Goal: Information Seeking & Learning: Learn about a topic

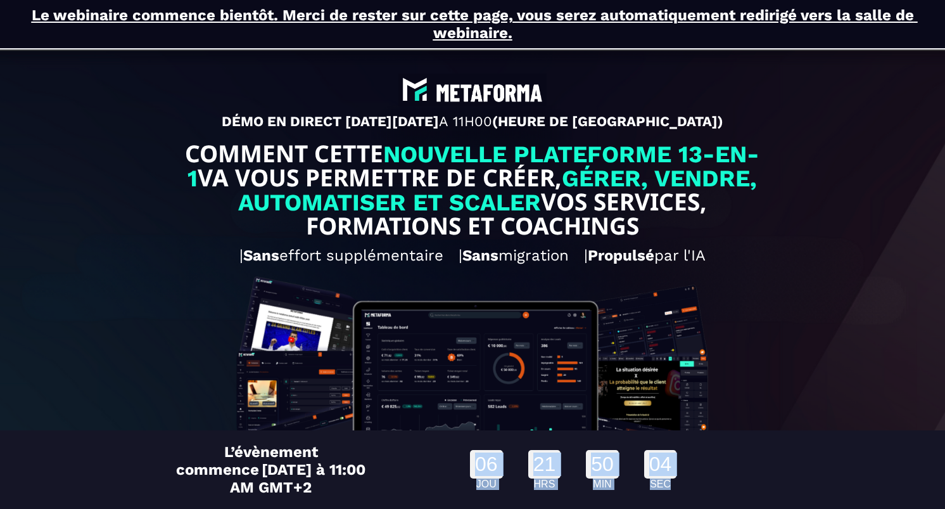
drag, startPoint x: 530, startPoint y: 449, endPoint x: 442, endPoint y: 455, distance: 88.3
click at [442, 455] on div "06 JOU 21 HRS 50 MIN 04 SEC" at bounding box center [574, 470] width 404 height 53
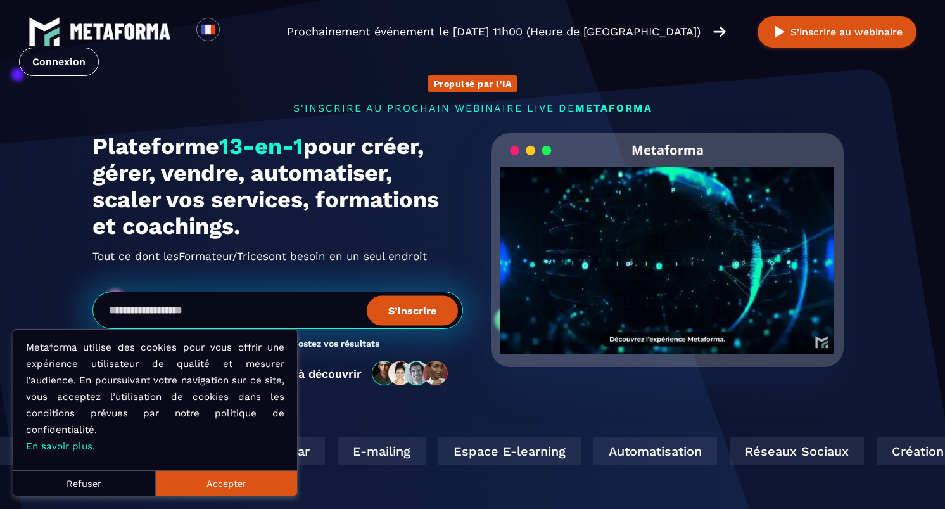
click at [226, 482] on button "Accepter" at bounding box center [226, 482] width 142 height 25
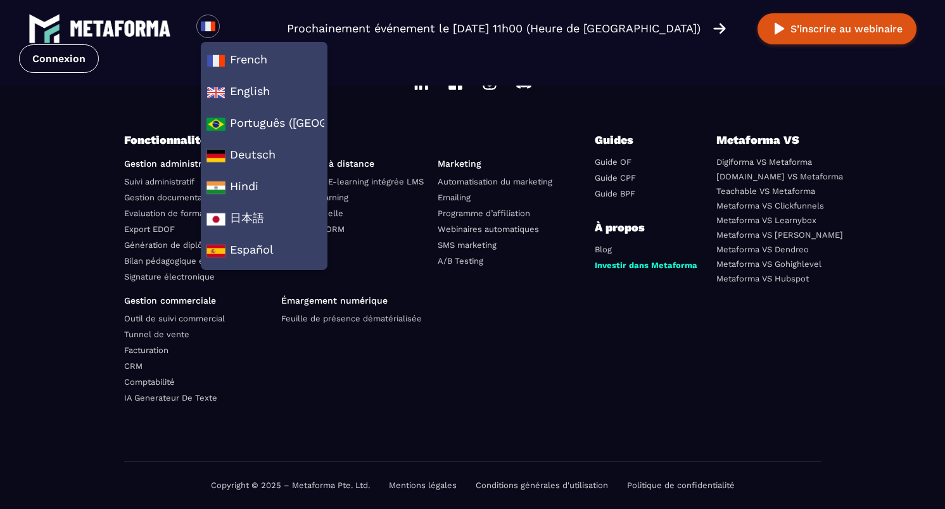
scroll to position [4513, 0]
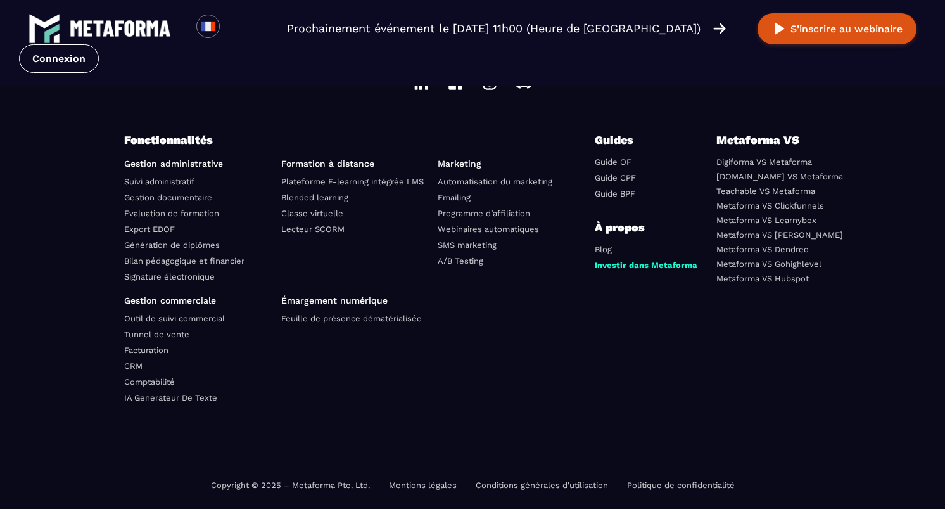
click at [609, 329] on div "Fonctionnalités Gestion administrative Suivi administratif Gestion documentaire…" at bounding box center [472, 296] width 697 height 330
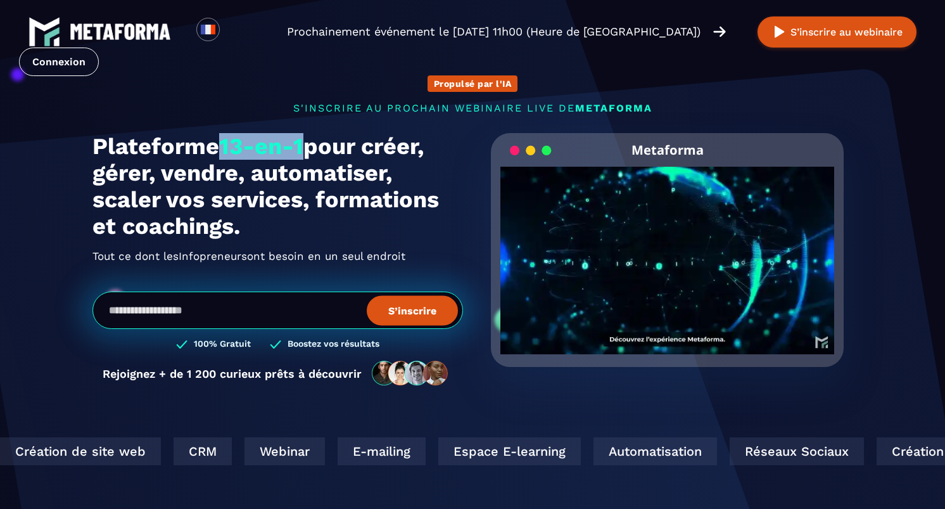
drag, startPoint x: 225, startPoint y: 147, endPoint x: 308, endPoint y: 138, distance: 83.5
click at [308, 138] on h1 "Plateforme 13-en-1 pour créer, gérer, vendre, automatiser, scaler vos services,…" at bounding box center [278, 186] width 371 height 106
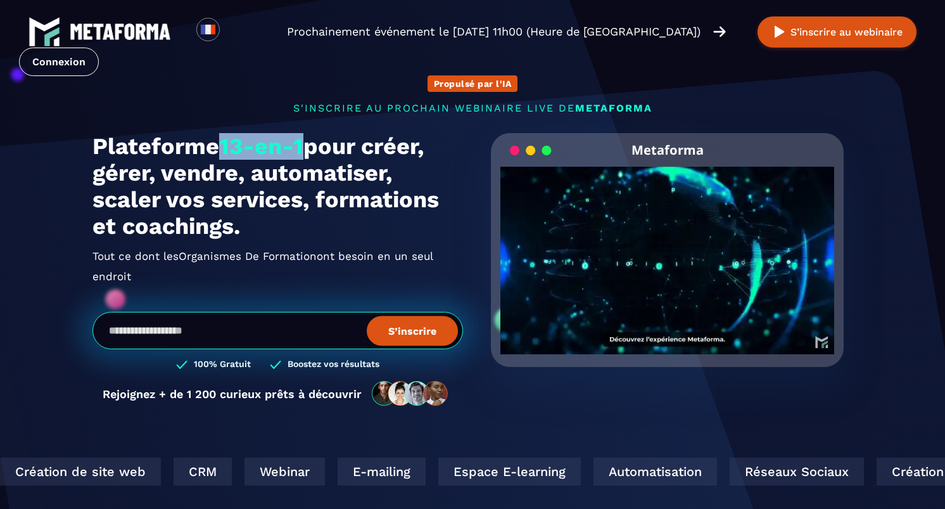
copy span "13-en-1"
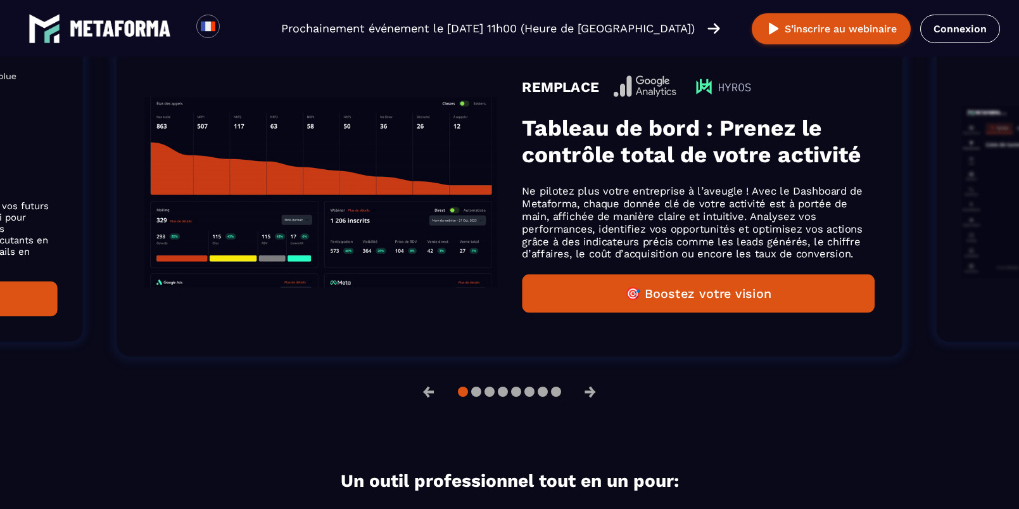
scroll to position [935, 0]
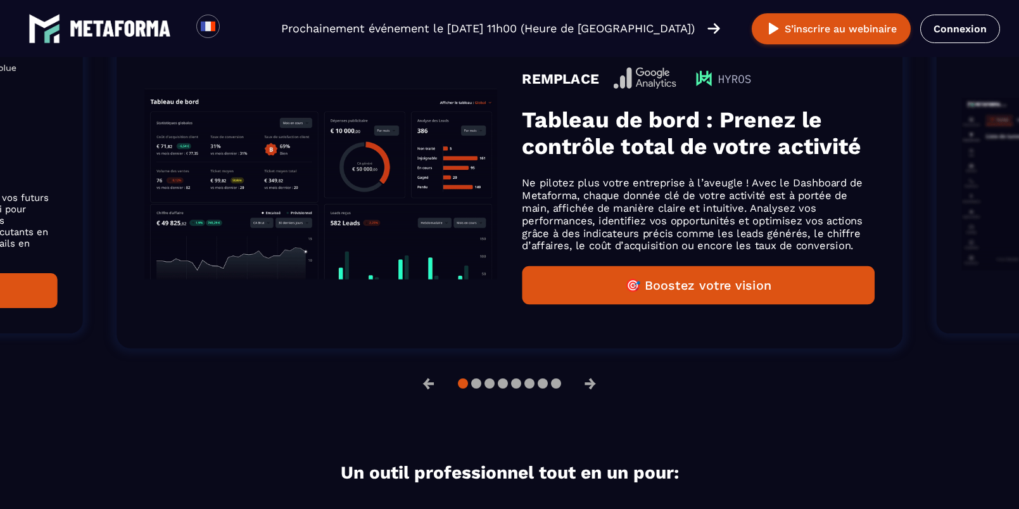
click at [715, 292] on button "🎯 Boostez votre vision" at bounding box center [698, 284] width 352 height 39
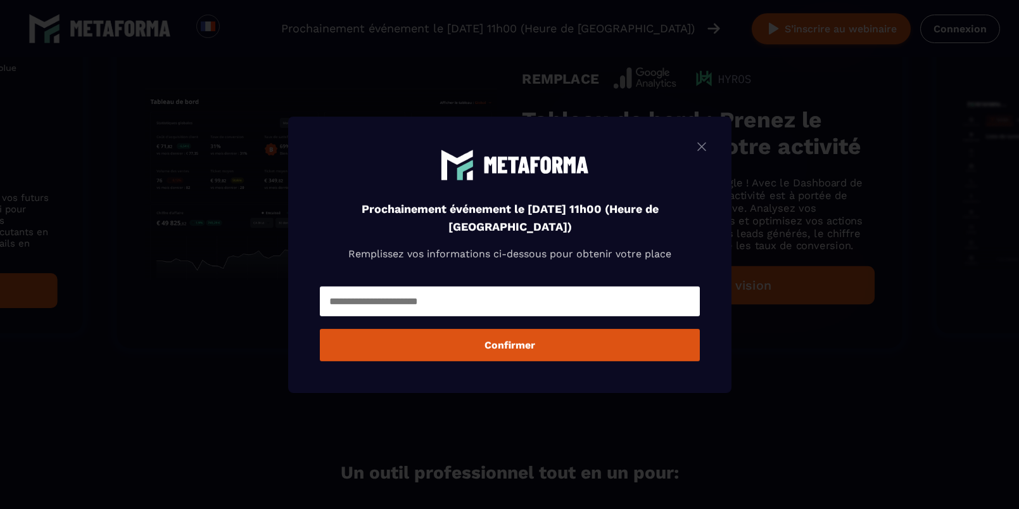
click at [704, 149] on img "Modal window" at bounding box center [701, 146] width 15 height 16
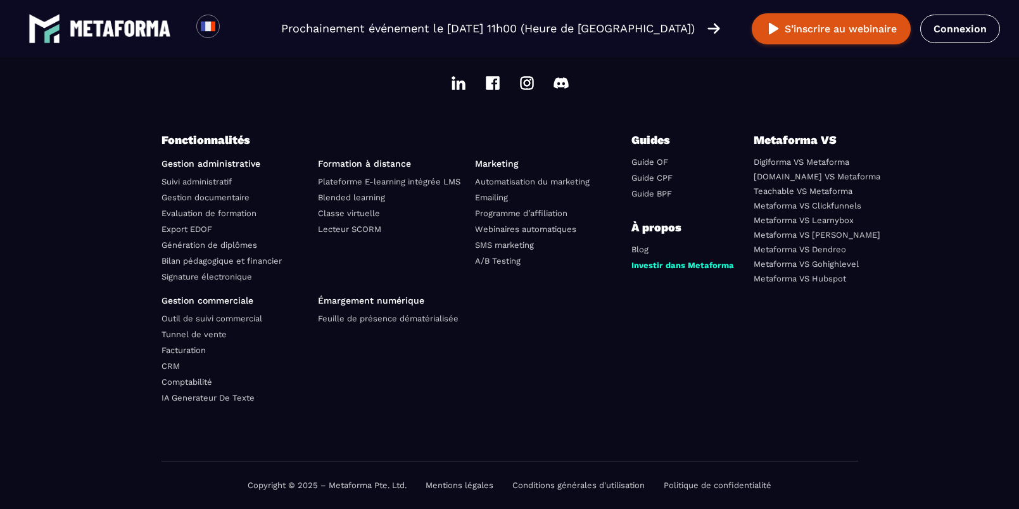
scroll to position [4481, 0]
